Goal: Transaction & Acquisition: Subscribe to service/newsletter

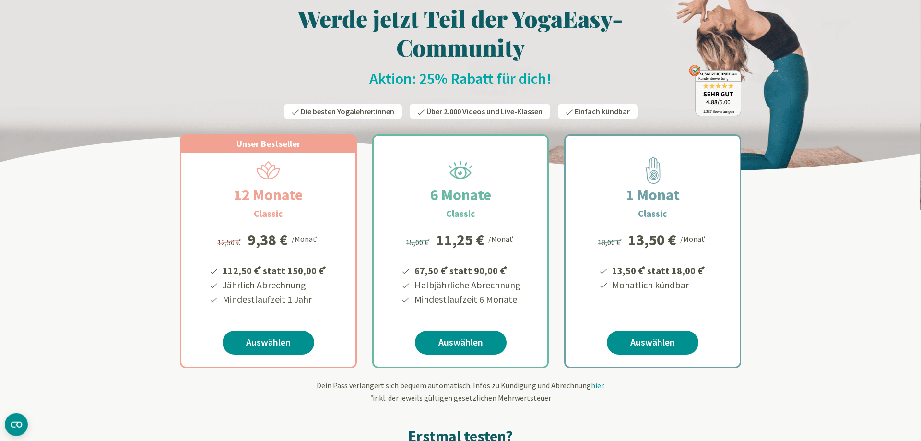
scroll to position [49, 0]
click at [278, 343] on link "Auswählen" at bounding box center [269, 342] width 92 height 24
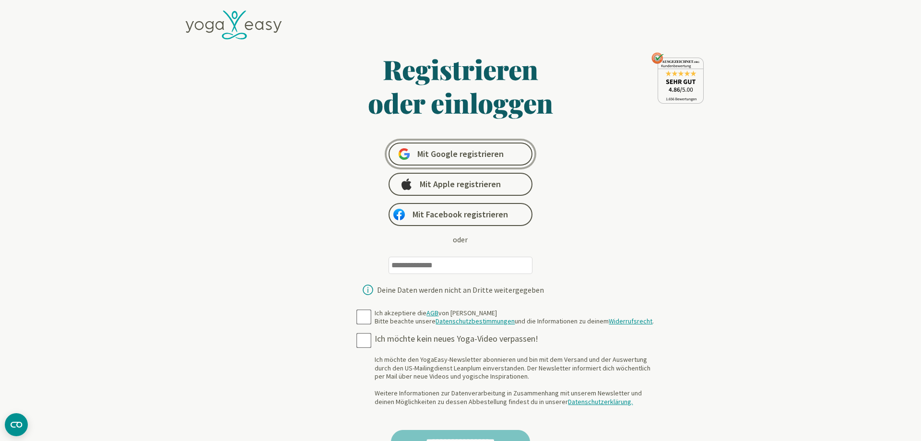
click at [477, 155] on span "Mit Google registrieren" at bounding box center [460, 154] width 86 height 12
